Goal: Transaction & Acquisition: Book appointment/travel/reservation

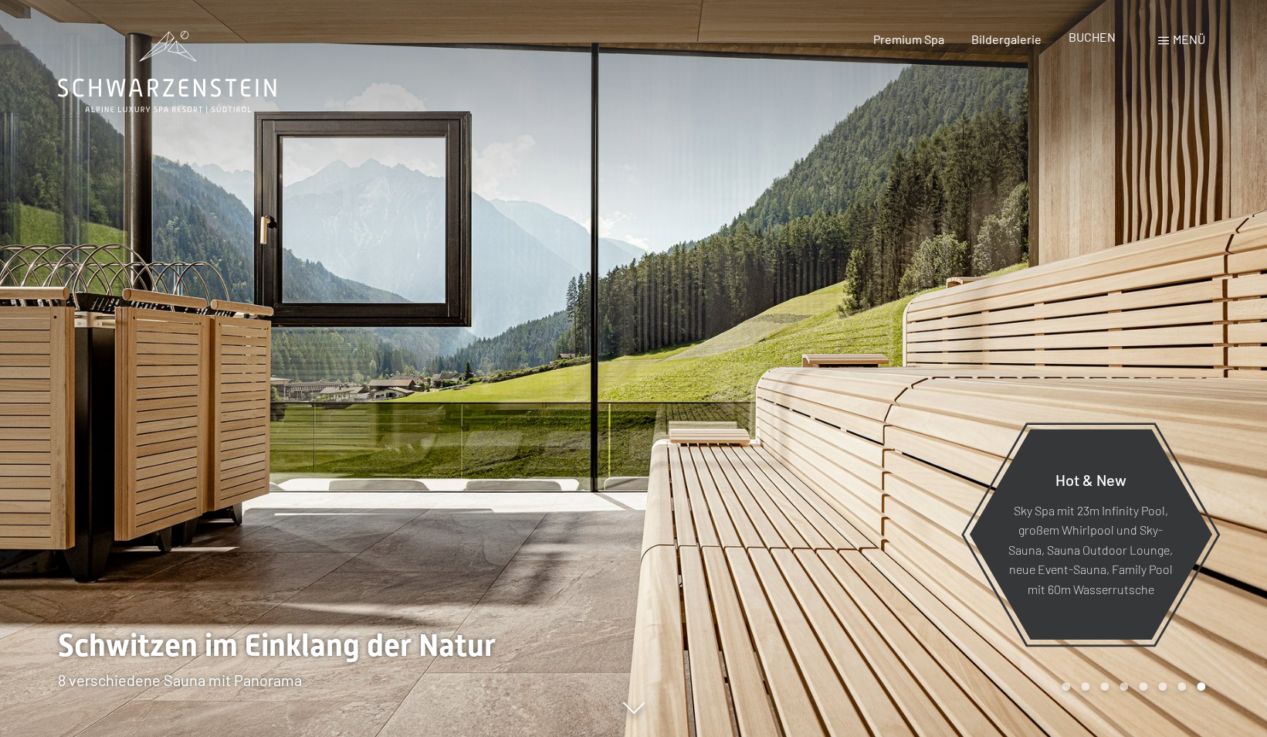
click at [1104, 37] on span "BUCHEN" at bounding box center [1092, 36] width 47 height 15
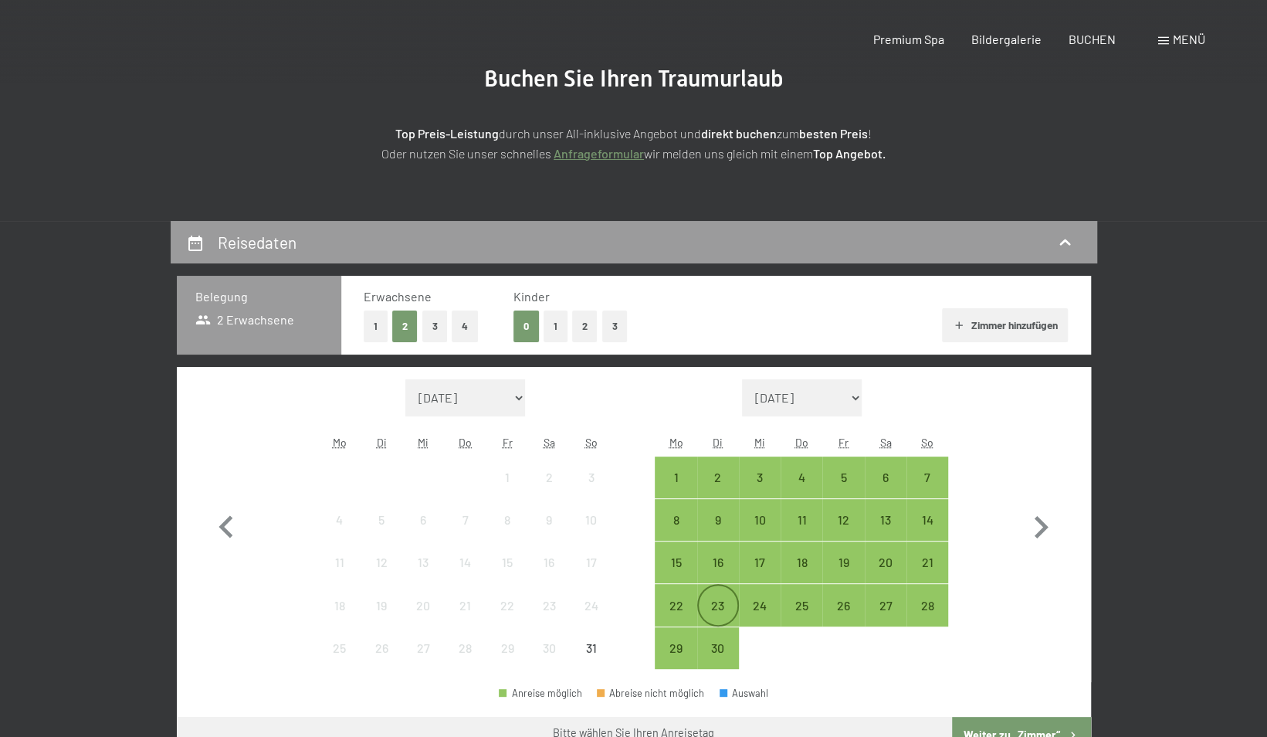
scroll to position [232, 0]
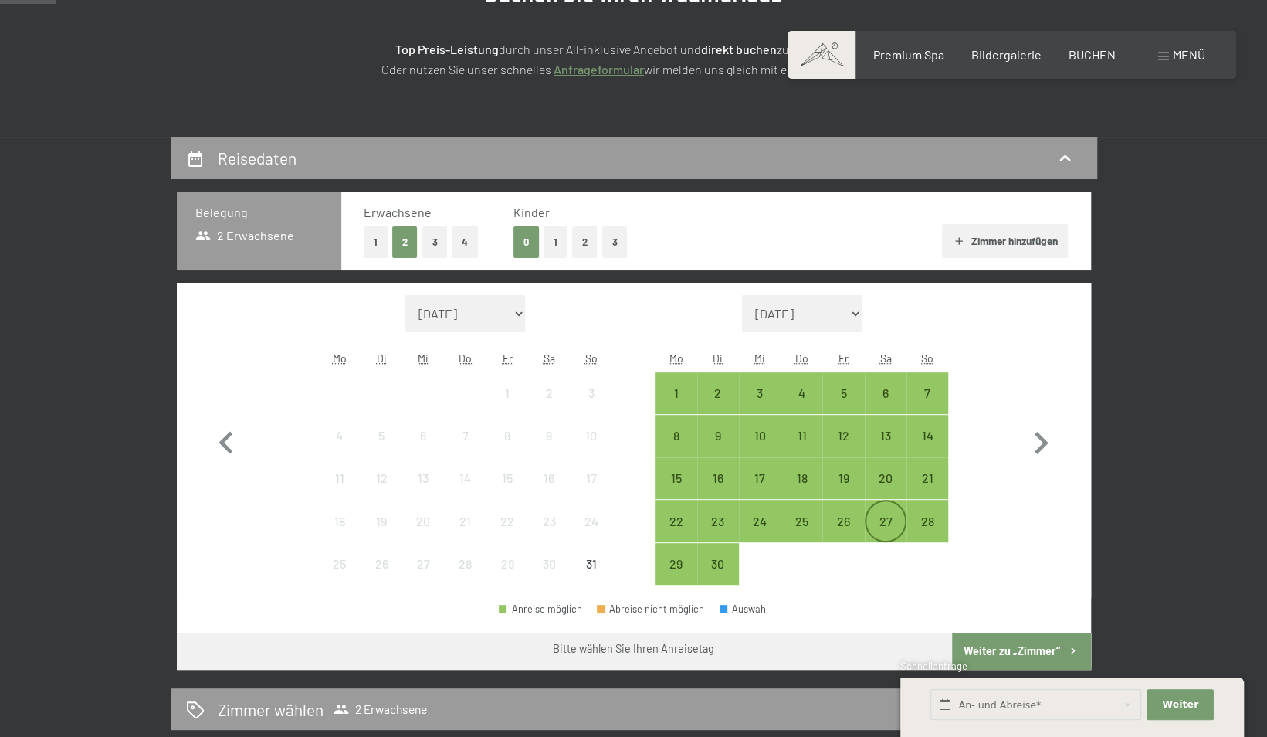
click at [880, 518] on div "27" at bounding box center [885, 534] width 39 height 39
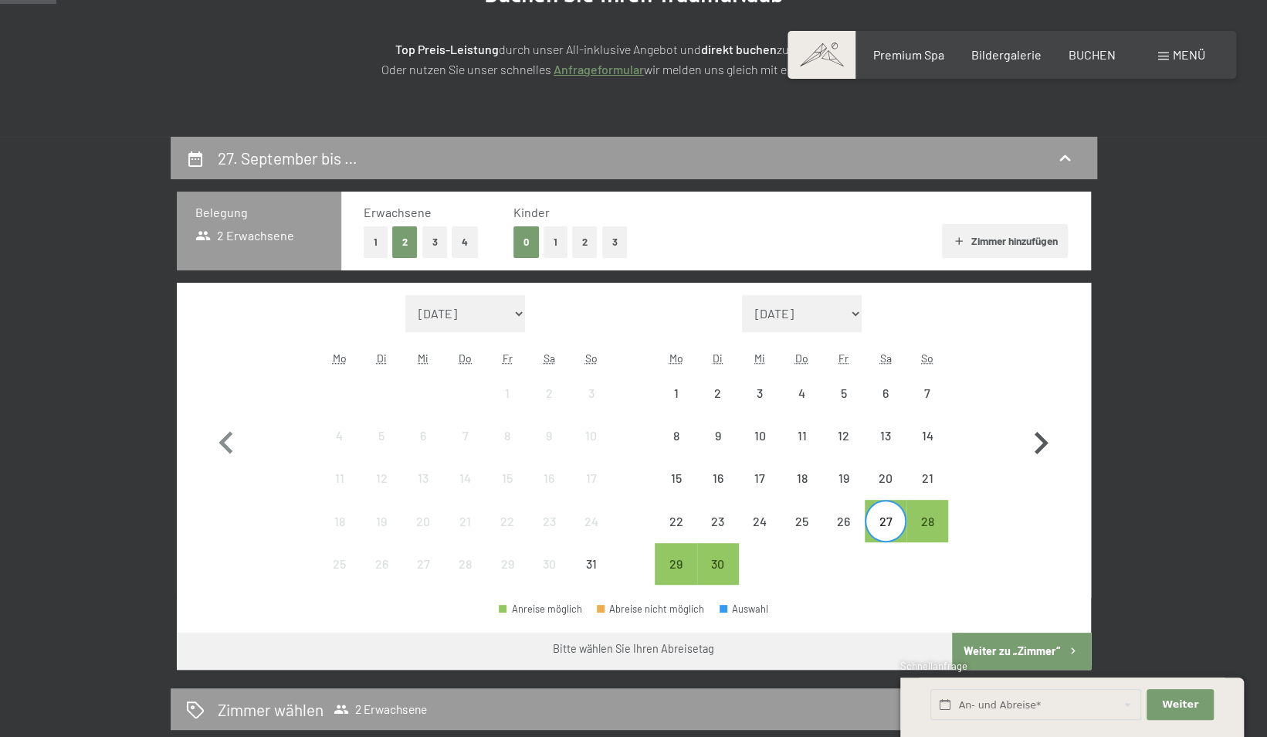
click at [1039, 441] on icon "button" at bounding box center [1041, 443] width 45 height 45
select select "2025-09-01"
select select "2025-10-01"
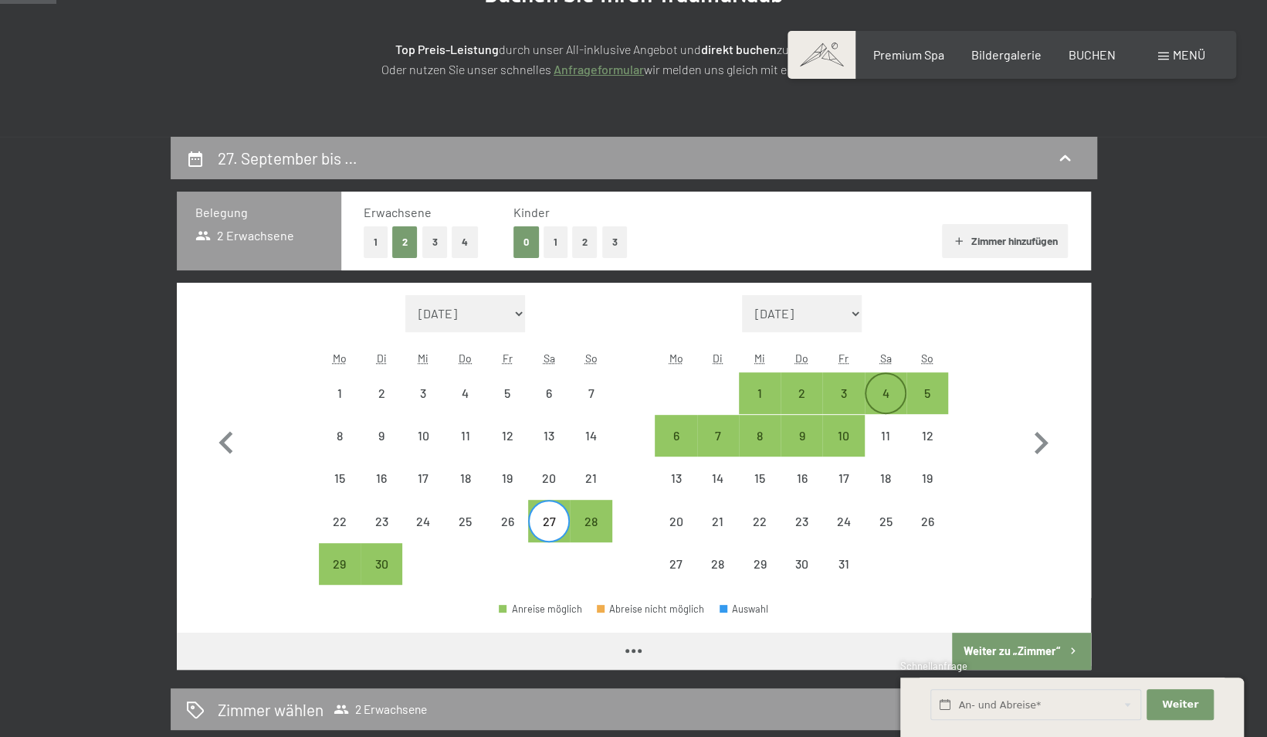
select select "2025-09-01"
select select "2025-10-01"
click at [874, 398] on div "4" at bounding box center [885, 406] width 39 height 39
select select "2025-09-01"
select select "2025-10-01"
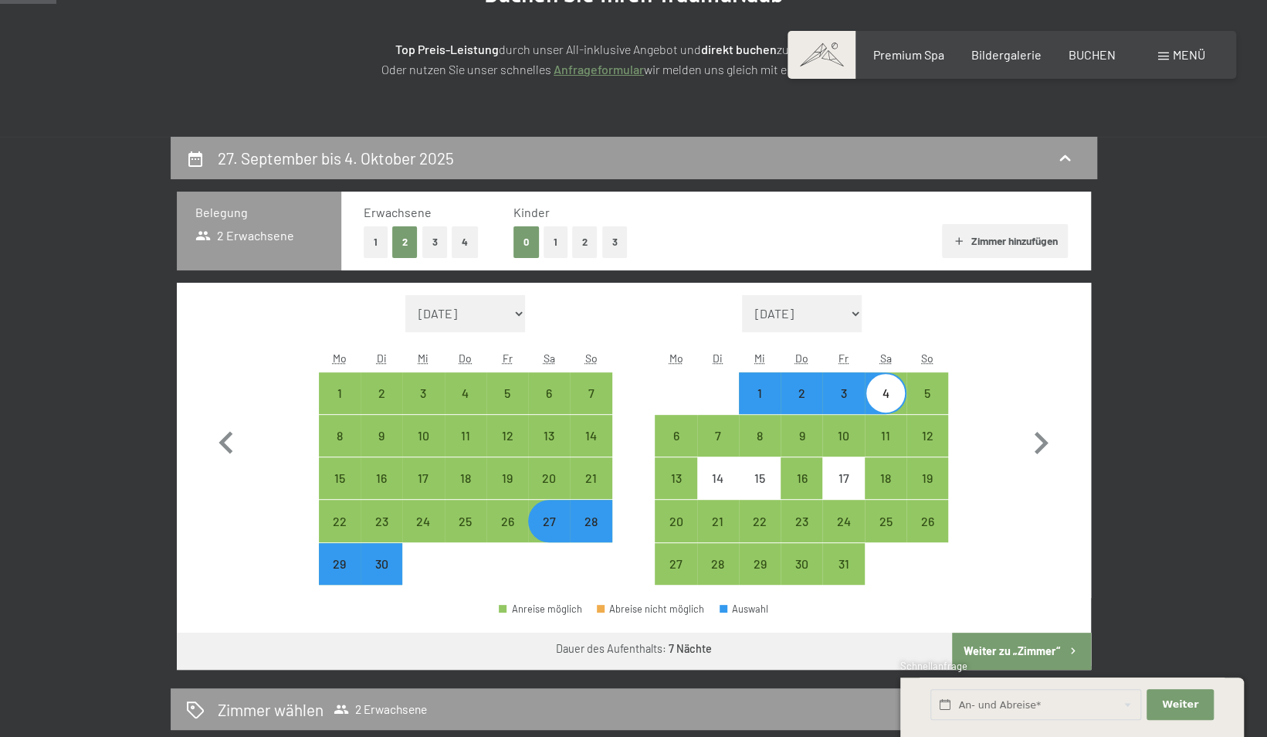
click at [1030, 647] on button "Weiter zu „Zimmer“" at bounding box center [1021, 650] width 138 height 37
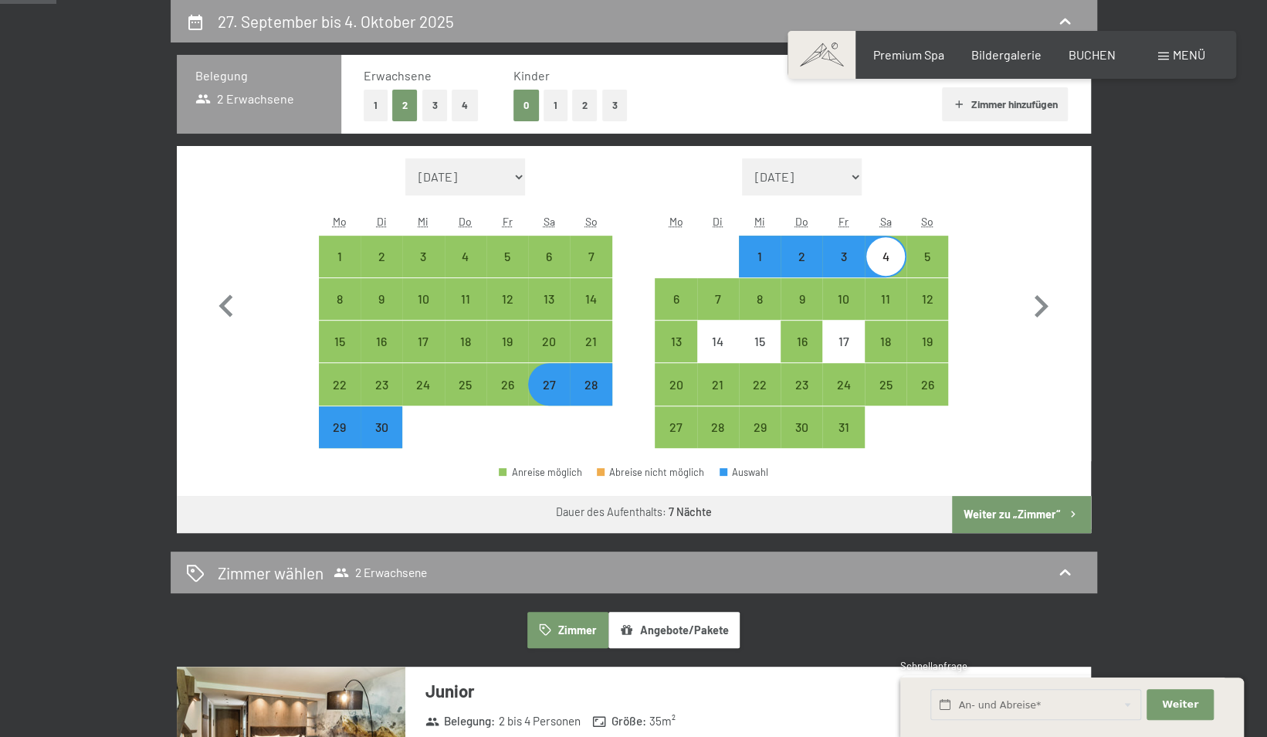
select select "2025-09-01"
select select "2025-10-01"
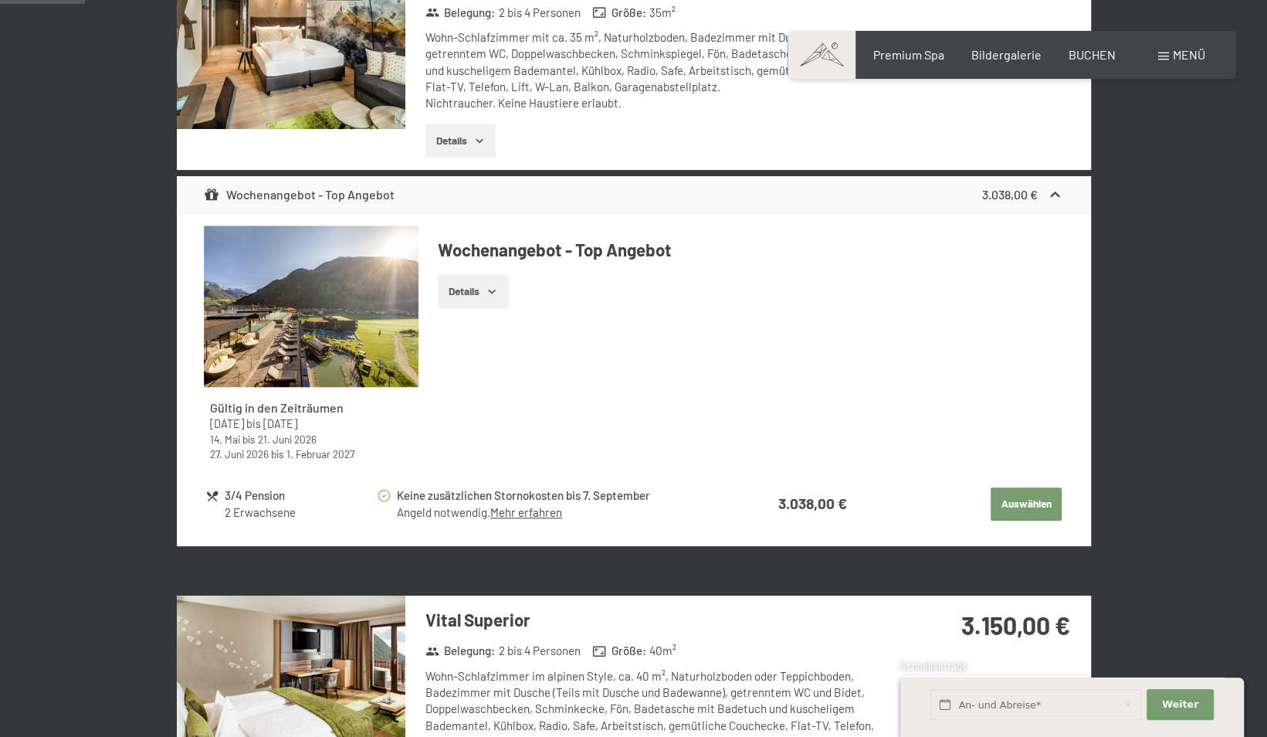
scroll to position [0, 0]
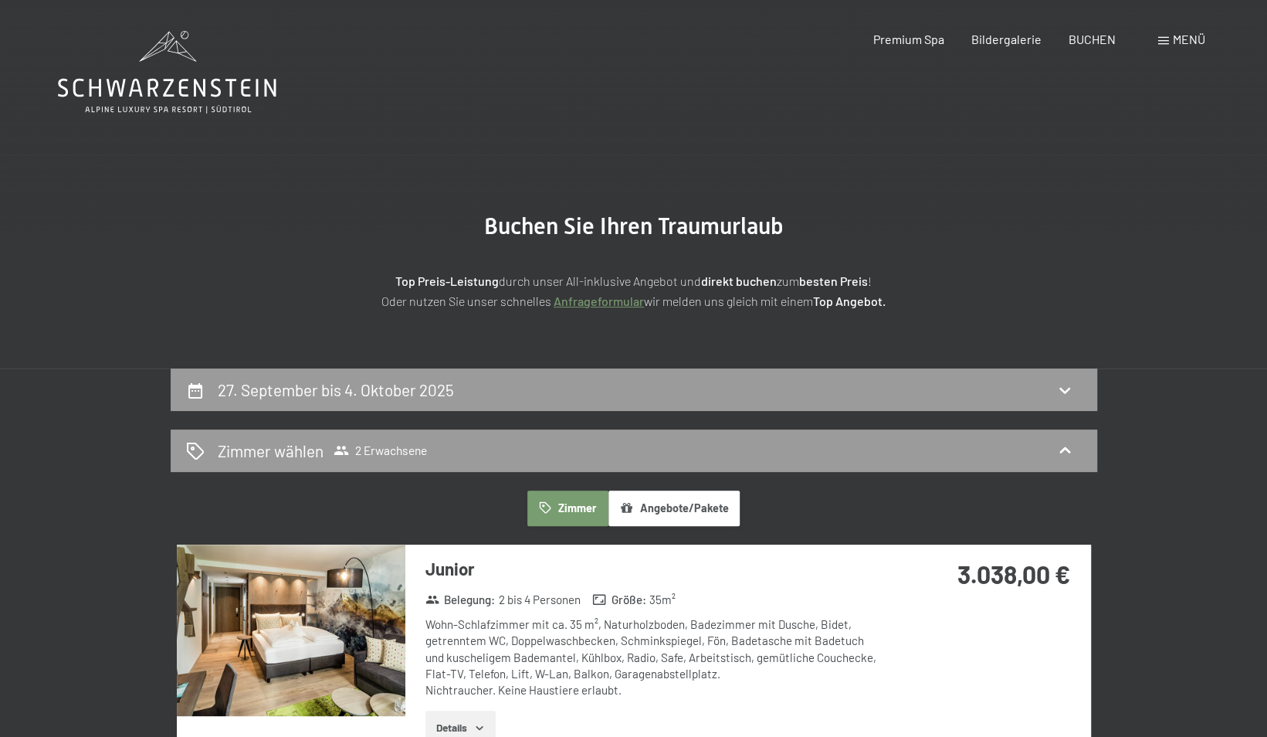
click at [260, 96] on icon at bounding box center [167, 72] width 219 height 83
